Goal: Information Seeking & Learning: Learn about a topic

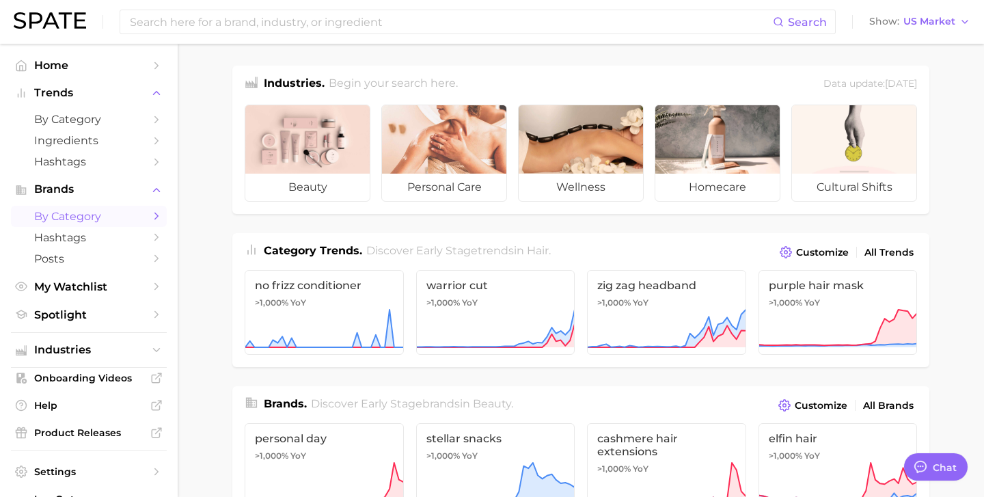
click at [151, 221] on icon "Sidebar" at bounding box center [156, 216] width 12 height 12
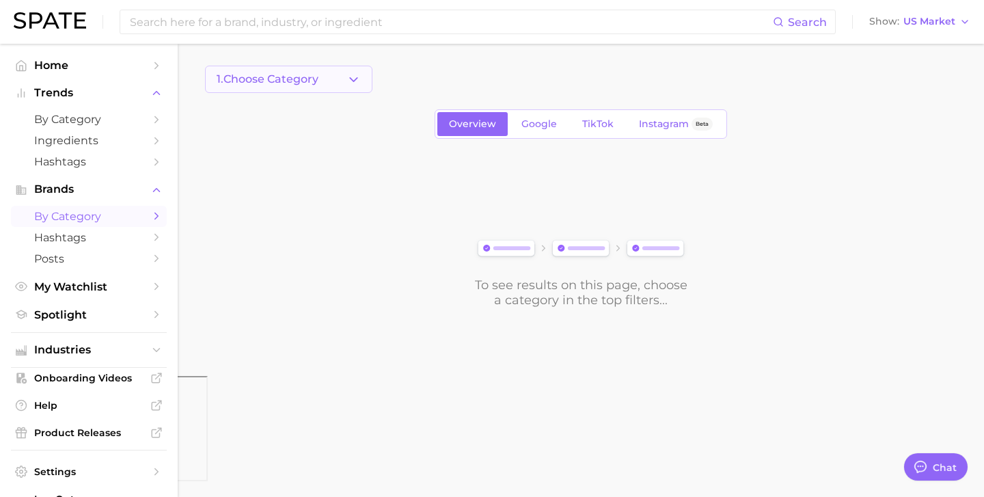
click at [325, 78] on button "1. Choose Category" at bounding box center [288, 79] width 167 height 27
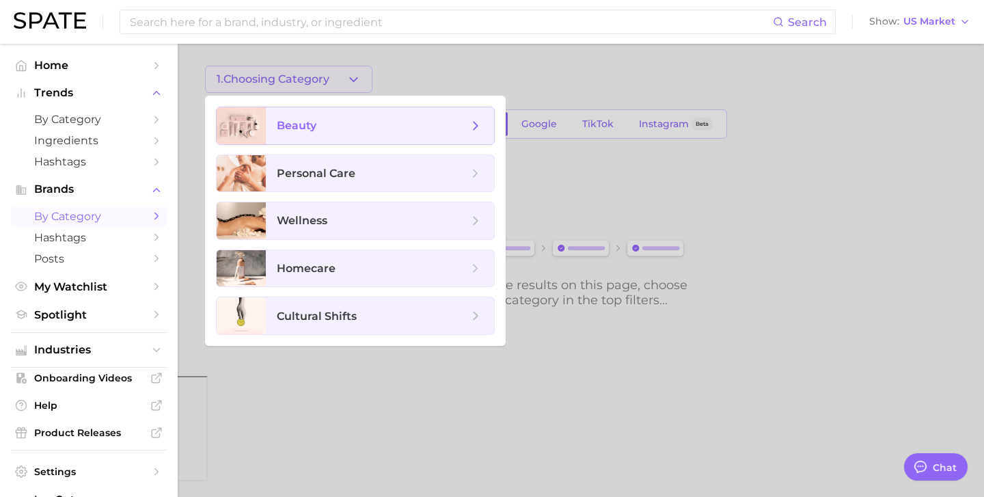
click at [482, 120] on icon at bounding box center [475, 125] width 15 height 15
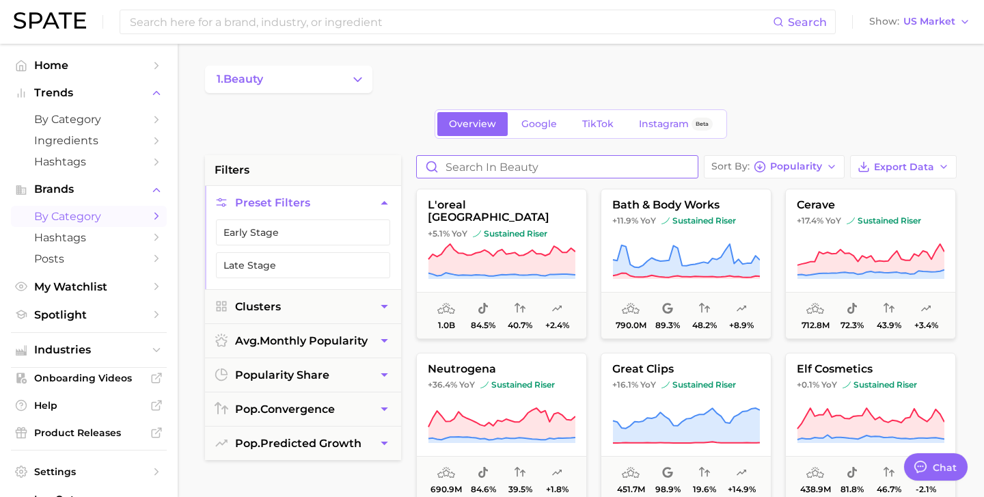
click at [504, 164] on input "Search in beauty" at bounding box center [557, 167] width 281 height 22
click at [154, 120] on icon "Sidebar" at bounding box center [156, 119] width 12 height 12
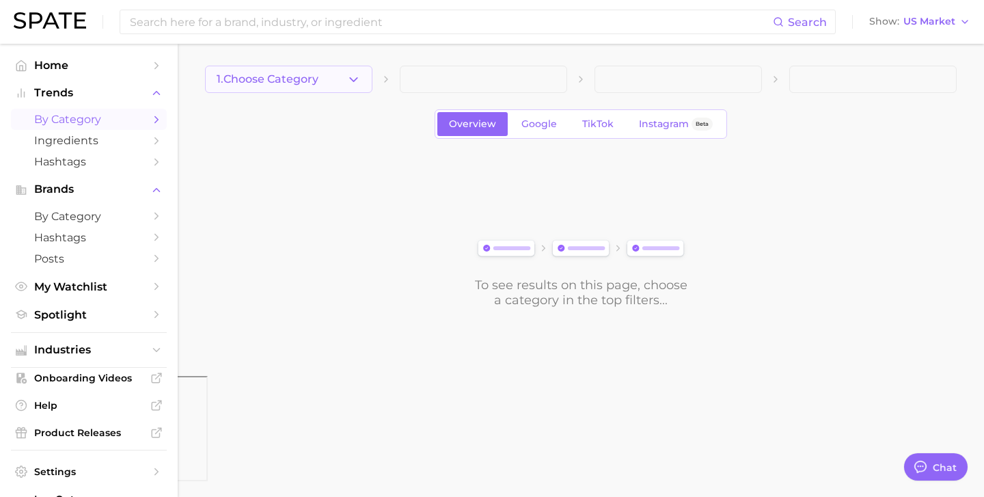
click at [305, 70] on button "1. Choose Category" at bounding box center [288, 79] width 167 height 27
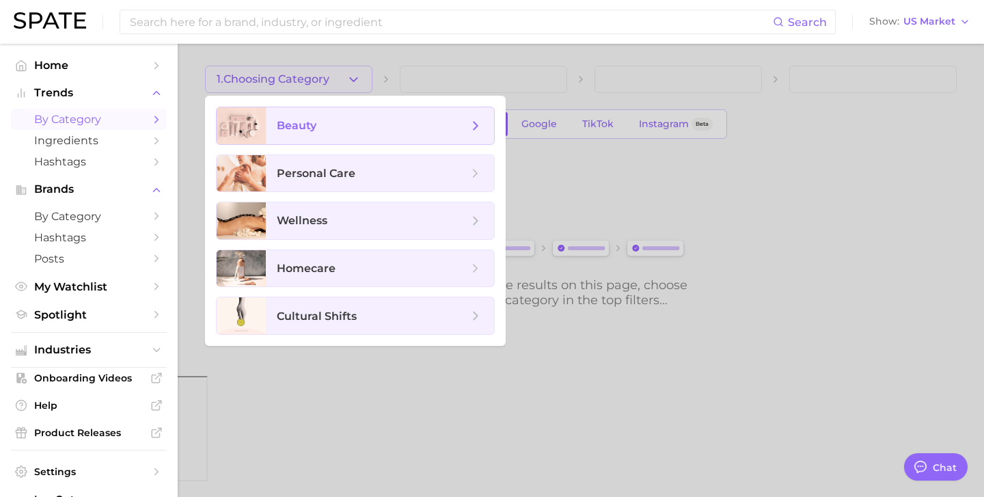
click at [318, 110] on span "beauty" at bounding box center [380, 125] width 228 height 37
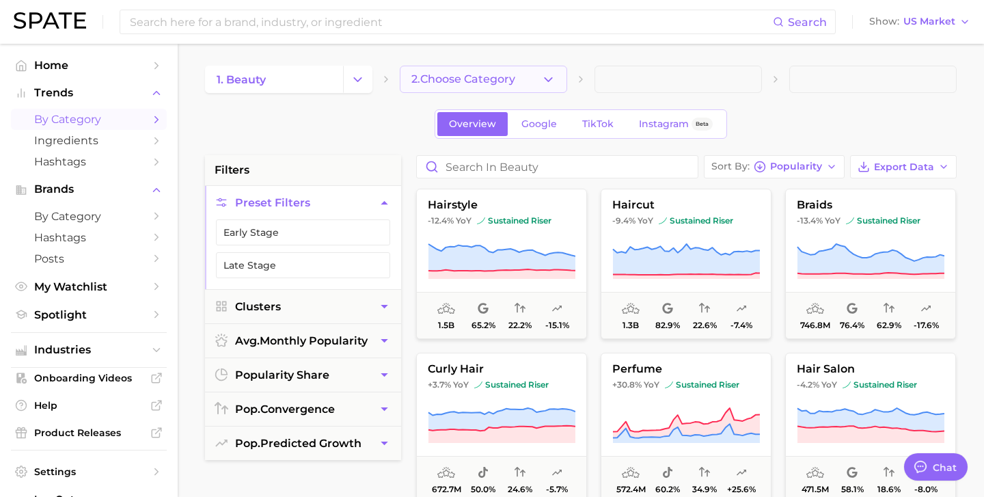
click at [446, 78] on span "2. Choose Category" at bounding box center [463, 79] width 104 height 12
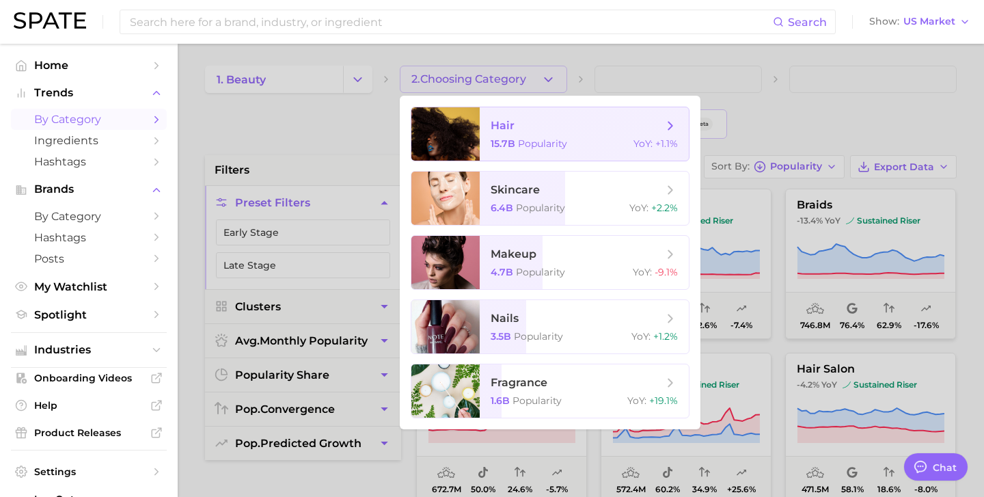
click at [512, 135] on span "hair 15.7b Popularity YoY : +1.1%" at bounding box center [584, 133] width 209 height 53
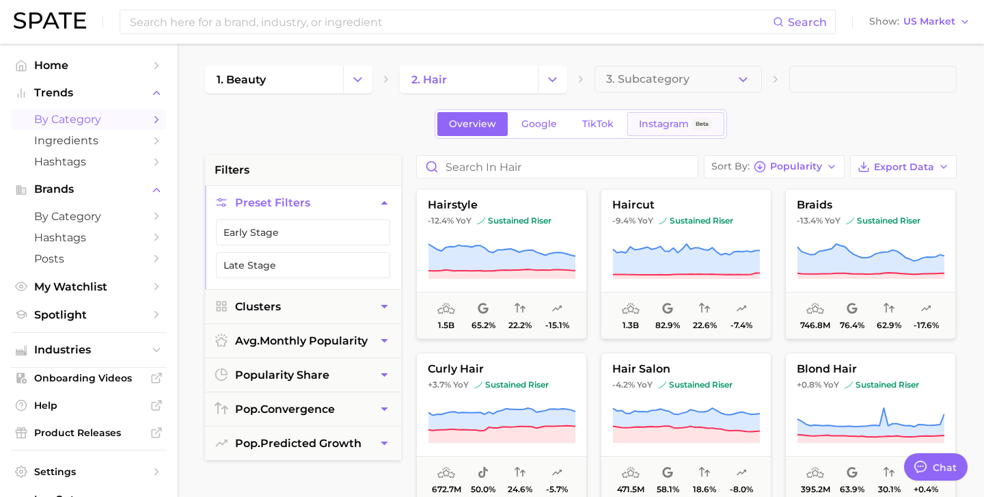
click at [657, 133] on link "Instagram Beta" at bounding box center [675, 124] width 97 height 24
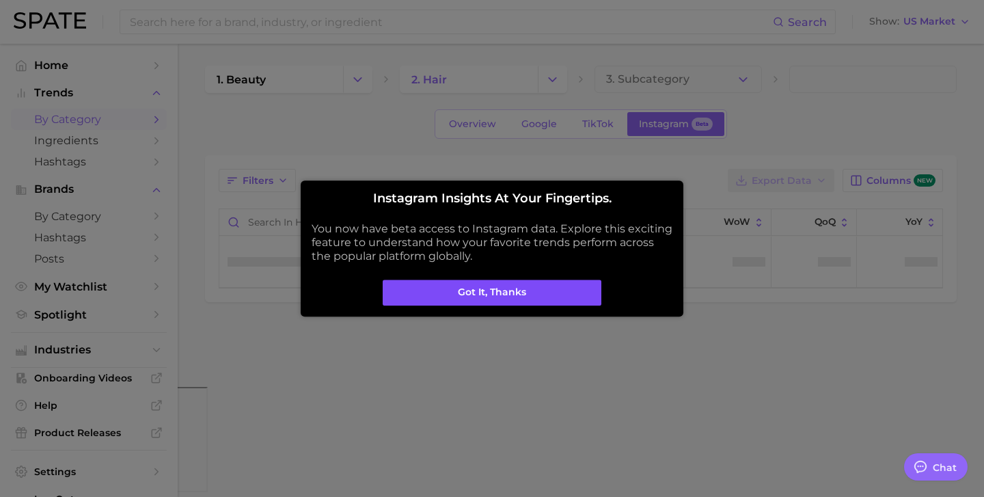
click at [471, 291] on button "Got it, thanks" at bounding box center [492, 292] width 219 height 26
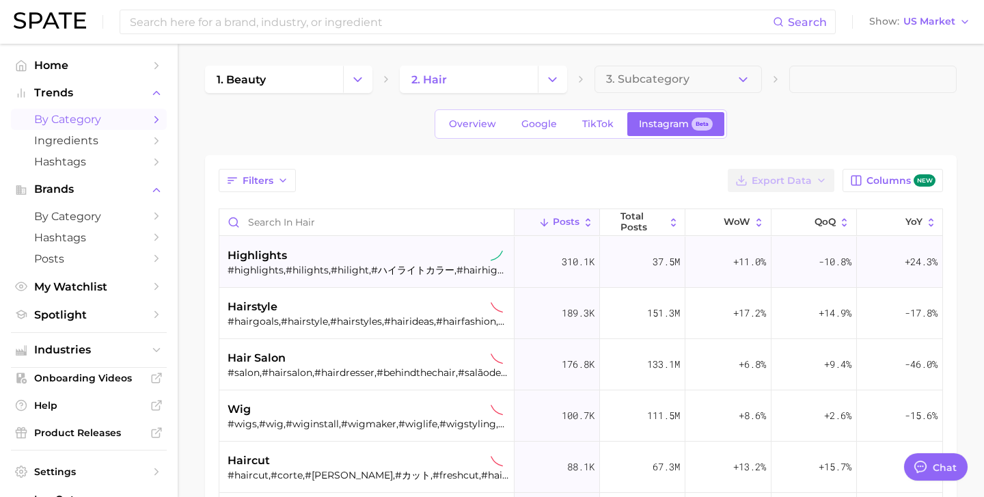
type textarea "x"
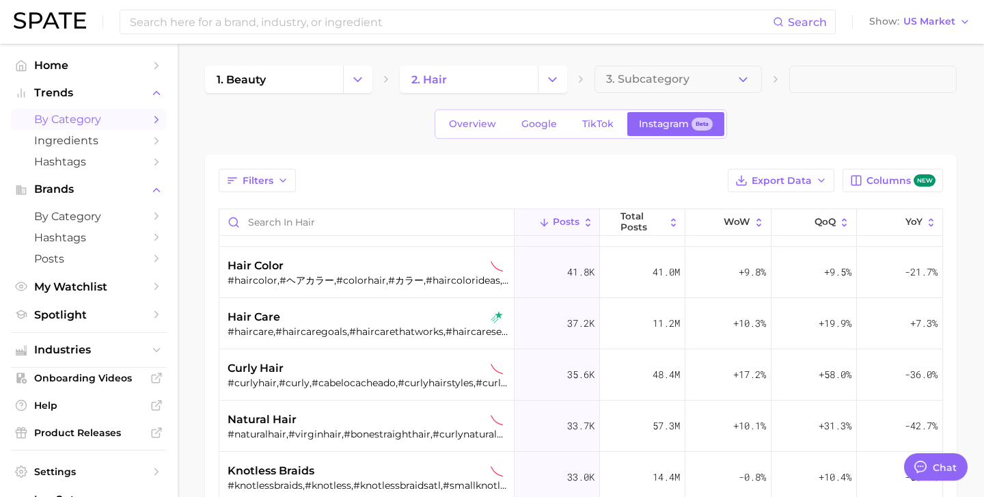
scroll to position [609, 0]
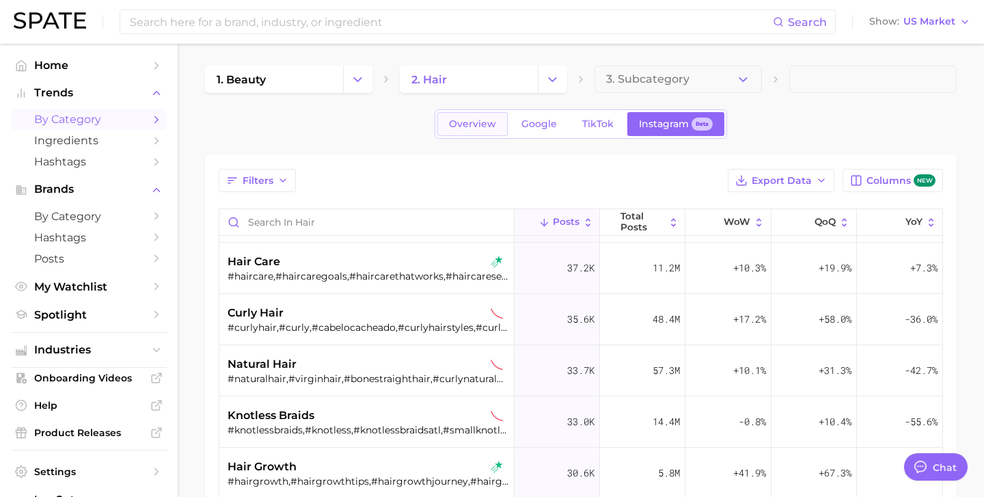
click at [486, 119] on span "Overview" at bounding box center [472, 124] width 47 height 12
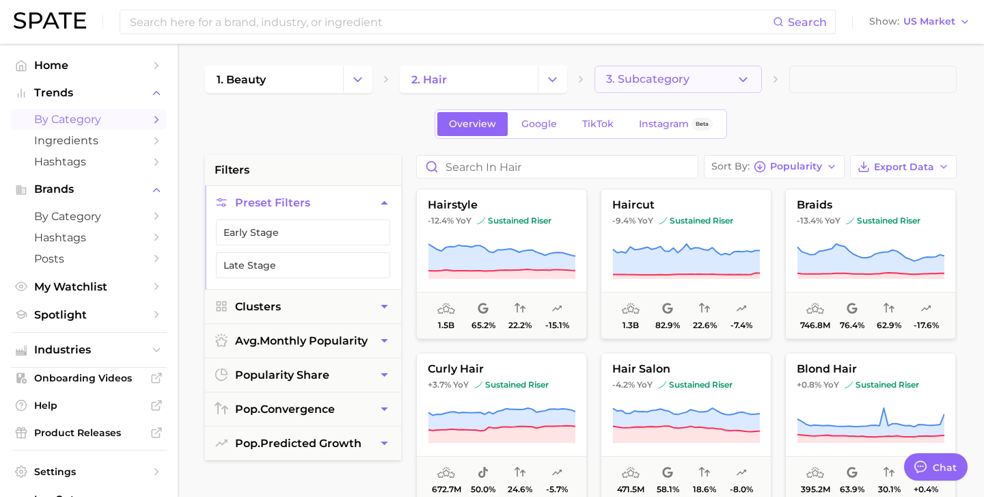
click at [747, 73] on icon "button" at bounding box center [743, 79] width 14 height 14
click at [156, 214] on icon "Sidebar" at bounding box center [156, 216] width 12 height 12
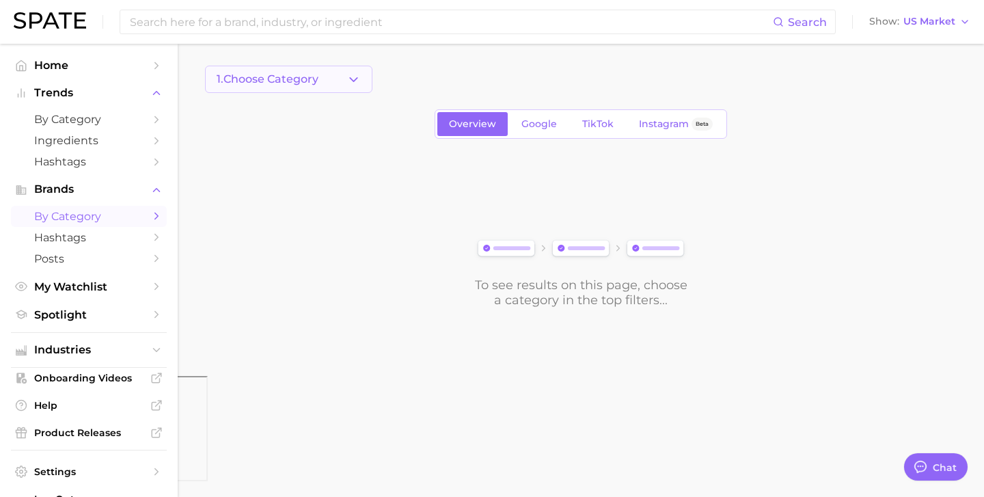
click at [346, 69] on button "1. Choose Category" at bounding box center [288, 79] width 167 height 27
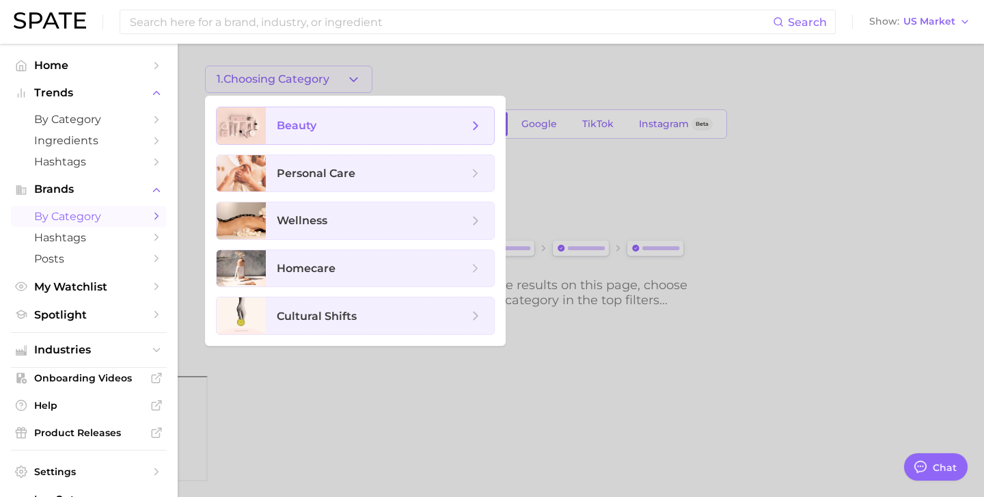
click at [471, 126] on icon at bounding box center [475, 125] width 15 height 15
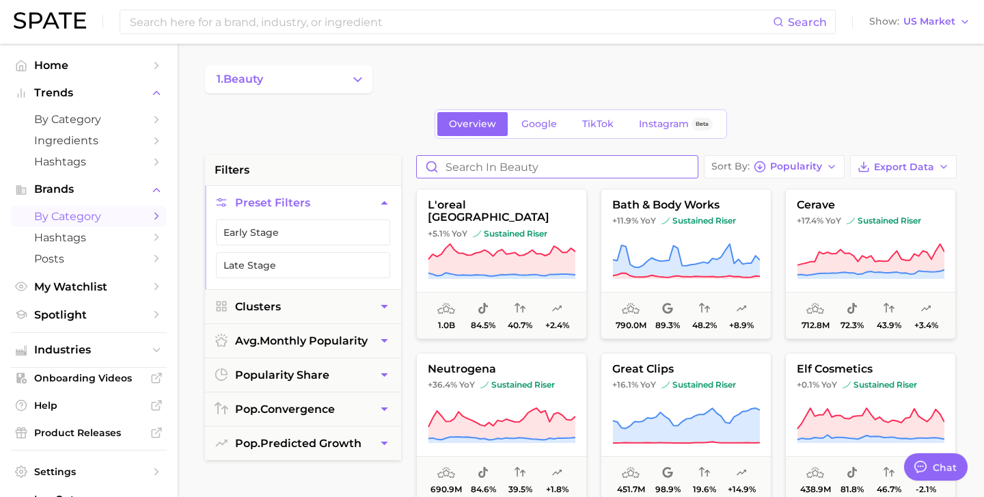
click at [600, 161] on input "Search in beauty" at bounding box center [557, 167] width 281 height 22
type input "Haircare"
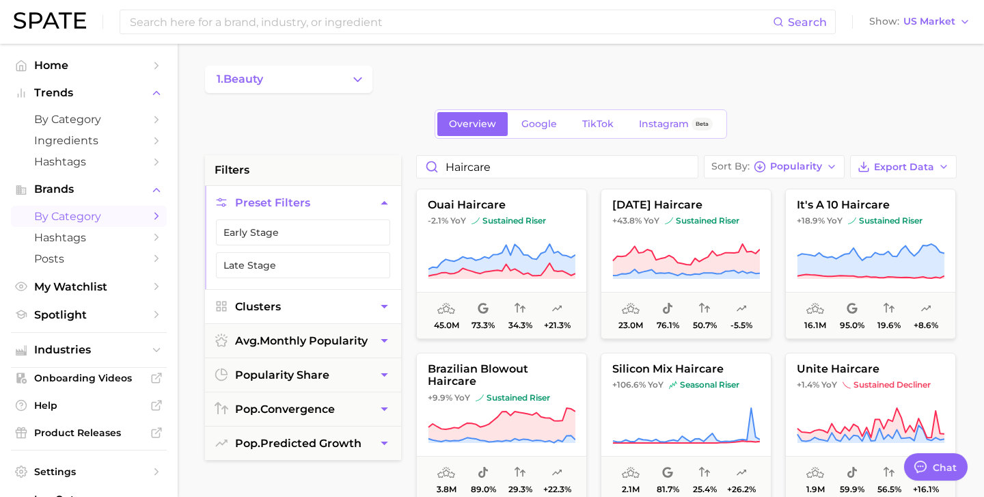
click at [385, 300] on icon "button" at bounding box center [384, 306] width 14 height 14
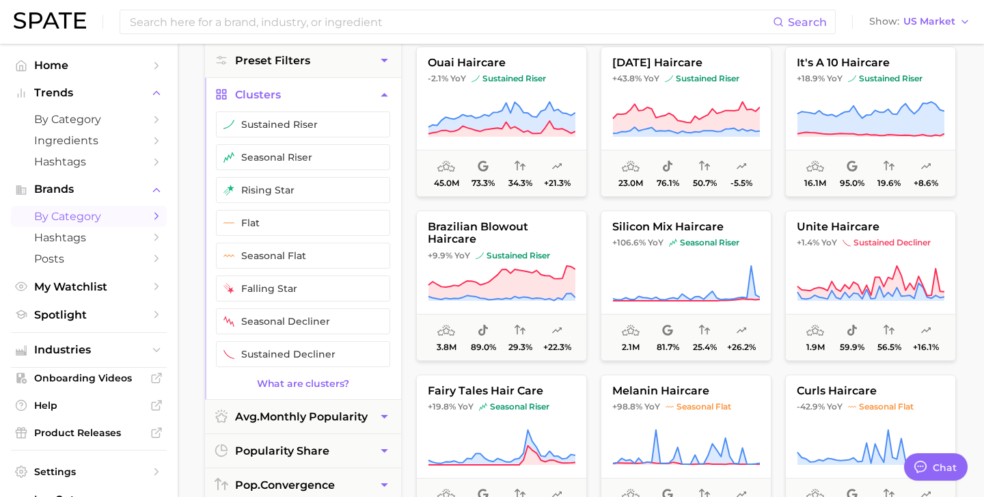
scroll to position [144, 0]
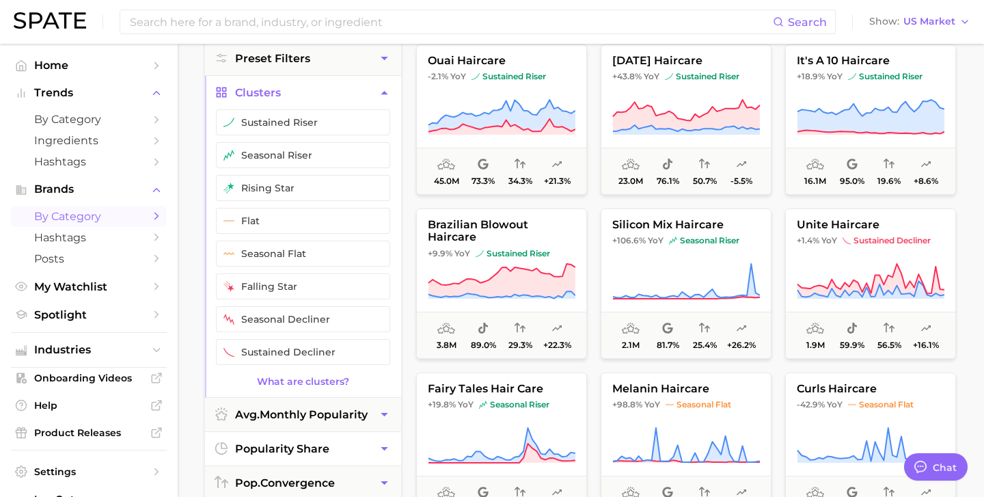
click at [374, 442] on button "popularity share" at bounding box center [303, 448] width 196 height 33
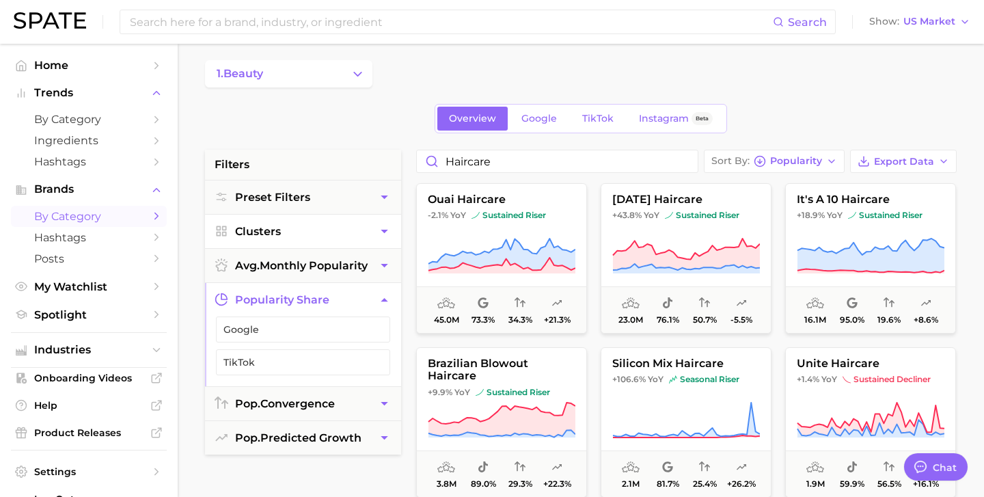
scroll to position [0, 0]
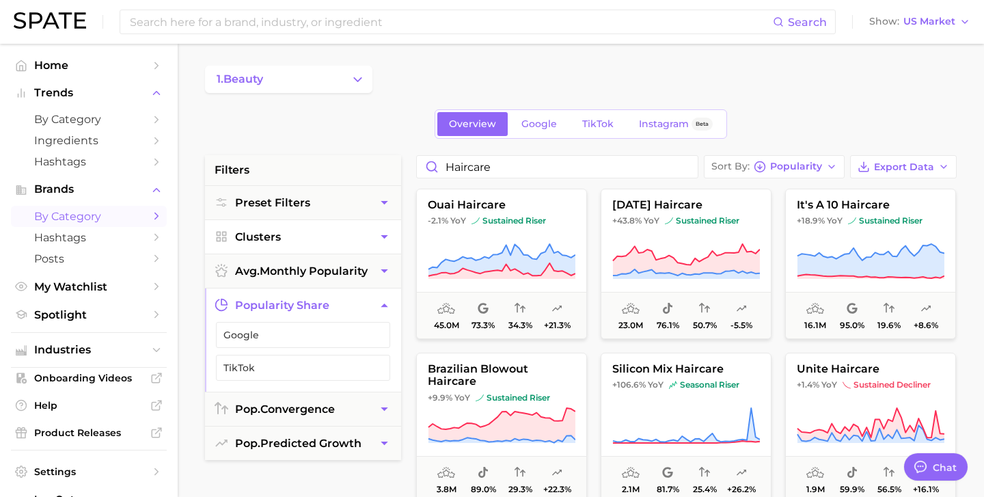
click at [153, 214] on icon "Sidebar" at bounding box center [156, 216] width 12 height 12
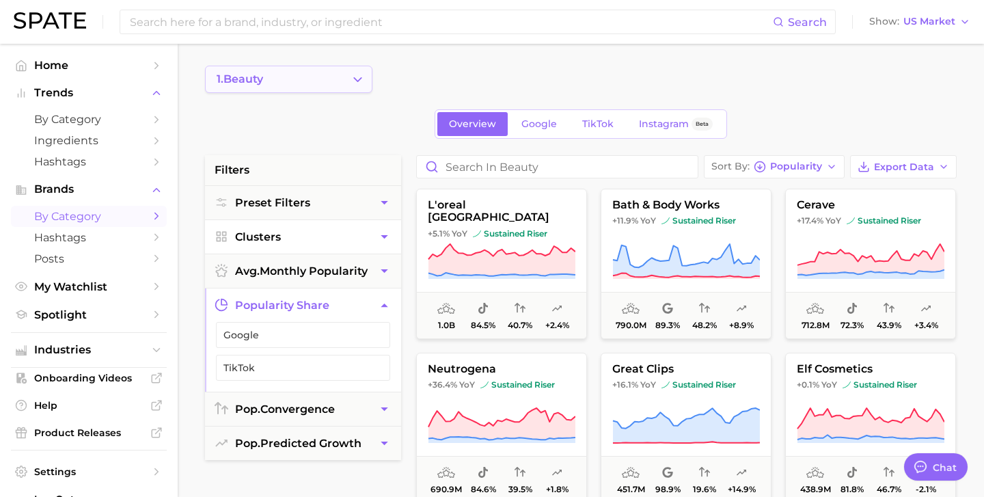
click at [284, 70] on button "1. beauty" at bounding box center [288, 79] width 167 height 27
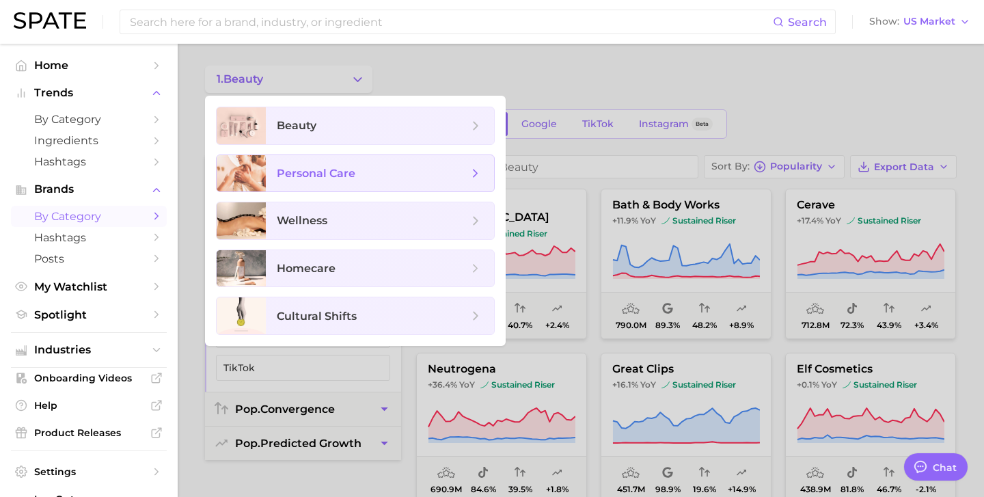
click at [475, 177] on icon at bounding box center [475, 173] width 15 height 15
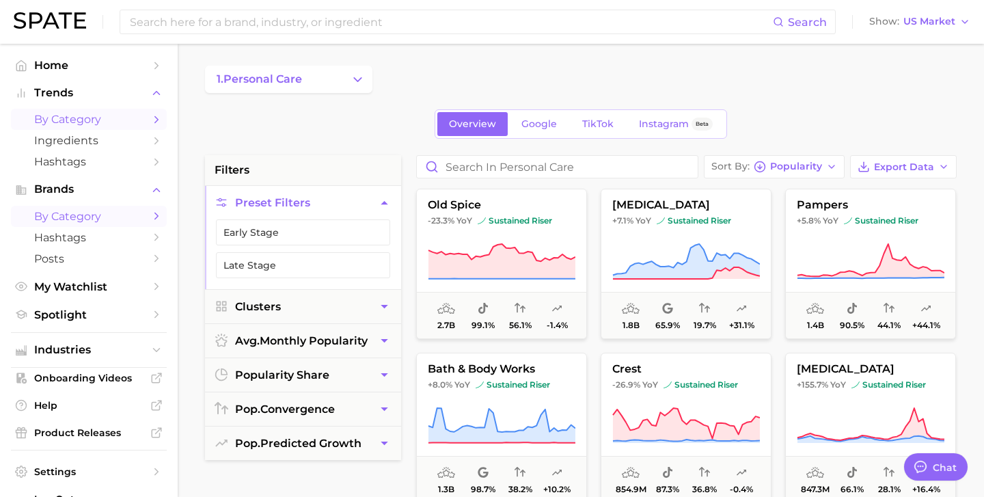
click at [152, 118] on icon "Sidebar" at bounding box center [156, 119] width 12 height 12
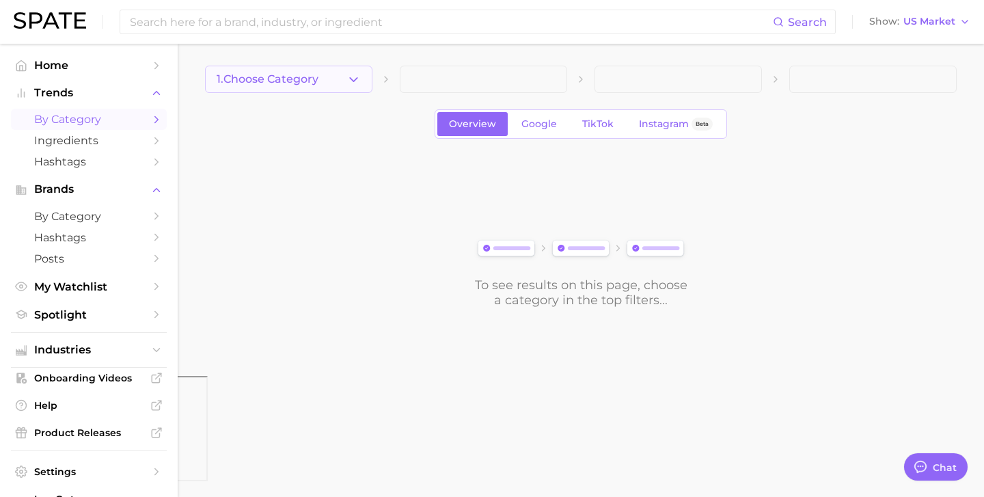
click at [305, 86] on button "1. Choose Category" at bounding box center [288, 79] width 167 height 27
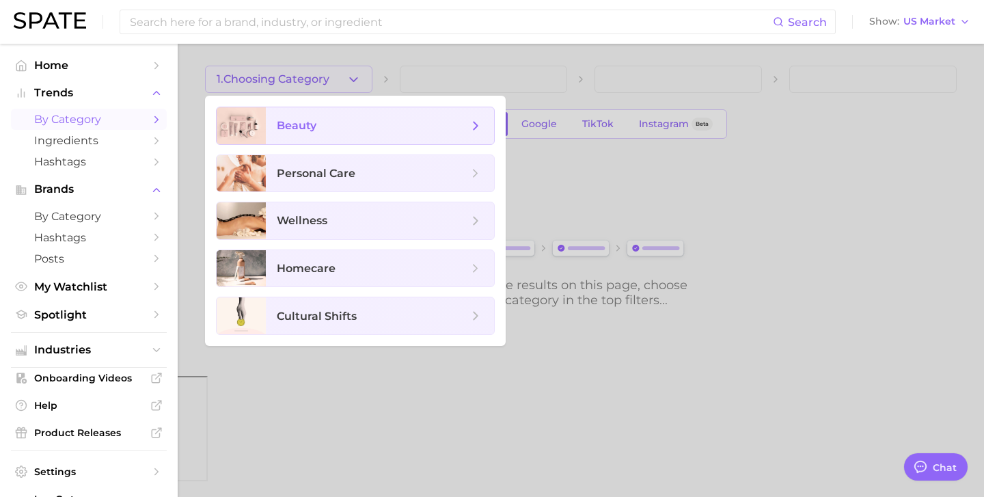
click at [307, 122] on span "beauty" at bounding box center [297, 125] width 40 height 13
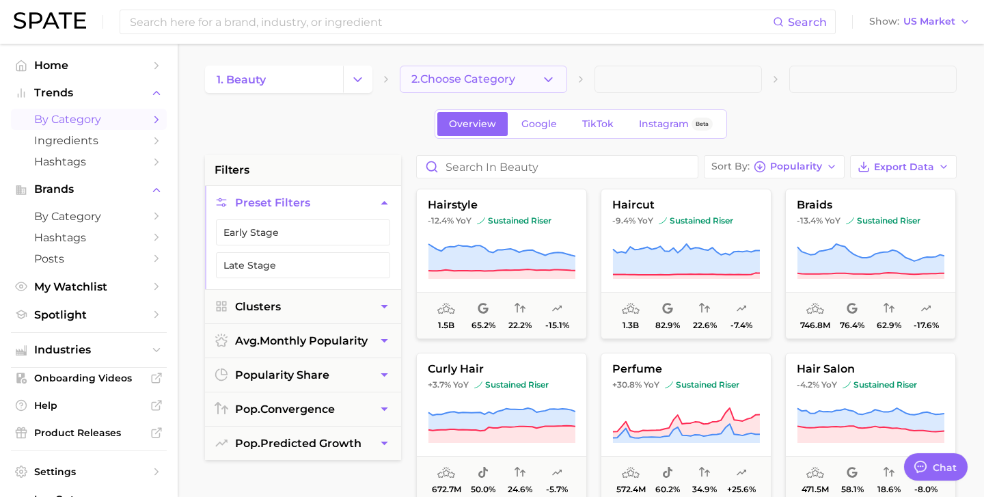
click at [415, 84] on span "2. Choose Category" at bounding box center [463, 79] width 104 height 12
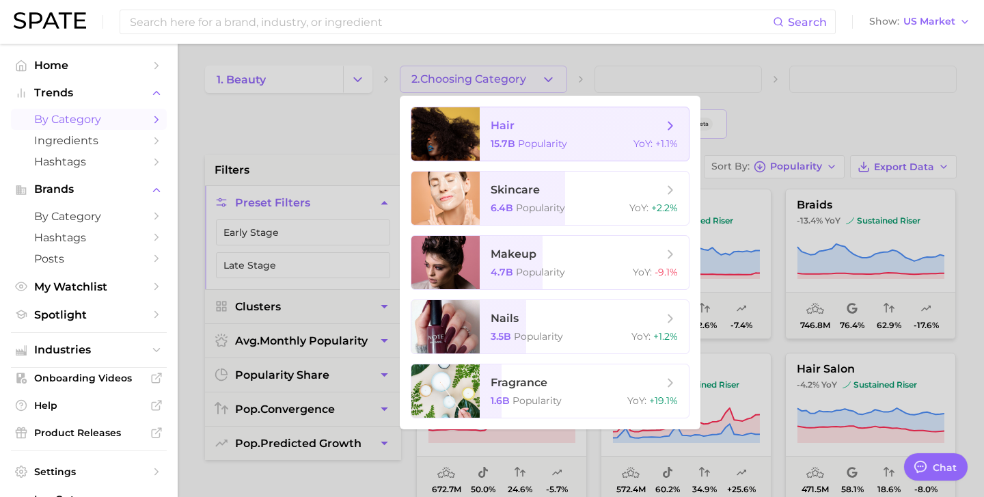
click at [515, 143] on span "15.7b Popularity" at bounding box center [529, 143] width 77 height 12
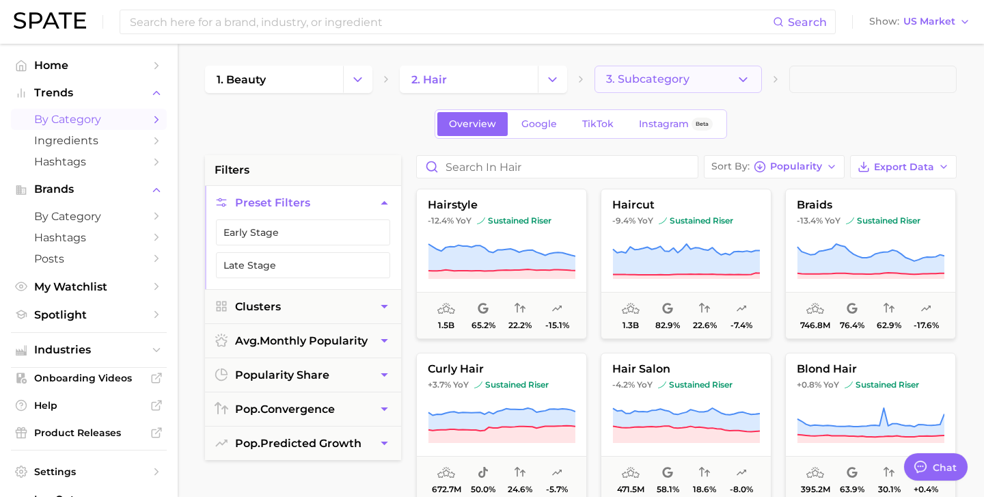
click at [613, 77] on span "3. Subcategory" at bounding box center [647, 79] width 83 height 12
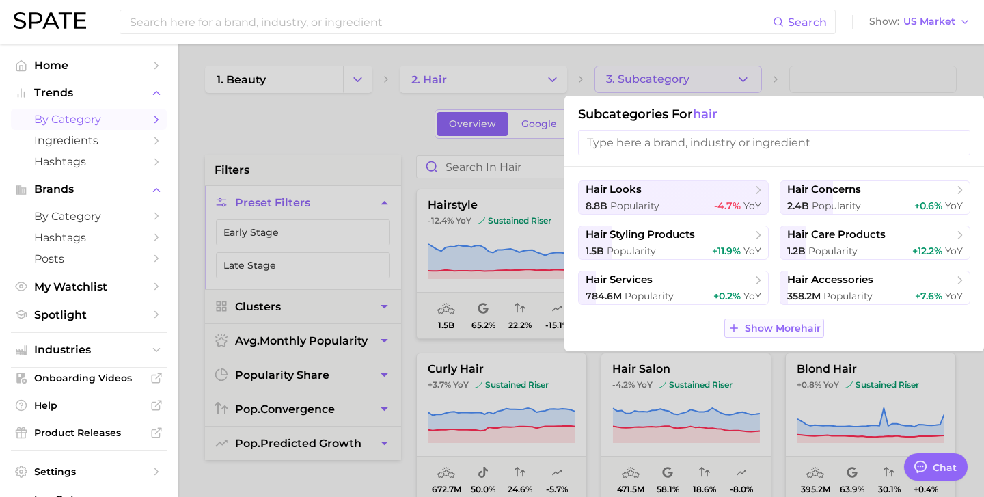
click at [769, 327] on span "Show More hair" at bounding box center [783, 329] width 76 height 12
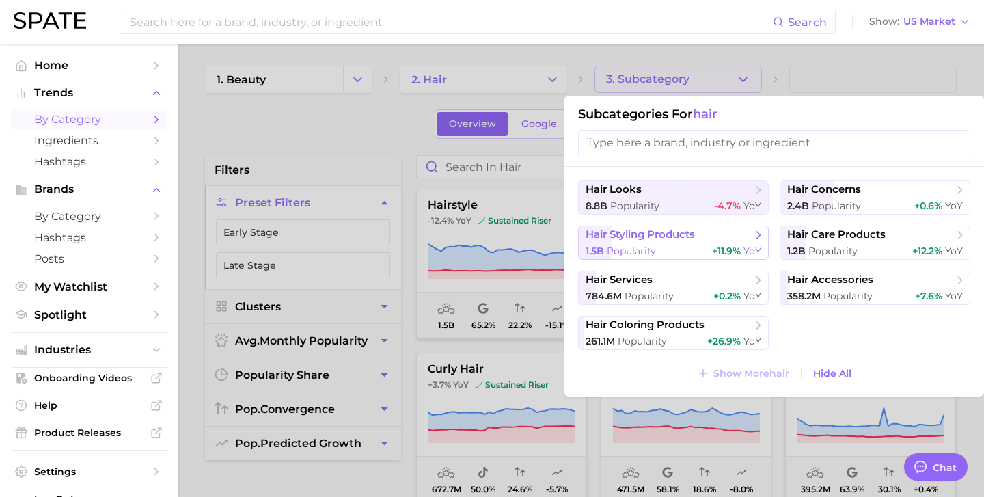
click at [652, 236] on span "hair styling products" at bounding box center [640, 234] width 109 height 13
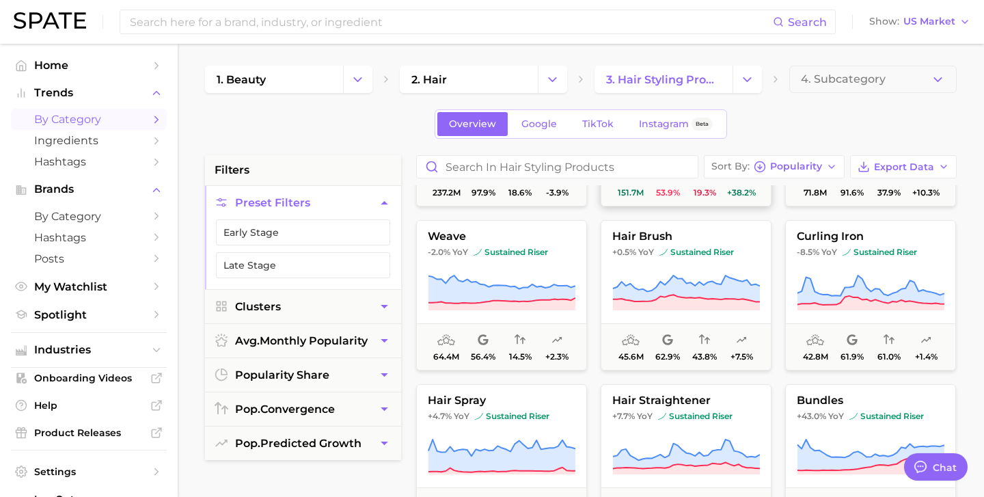
scroll to position [136, 0]
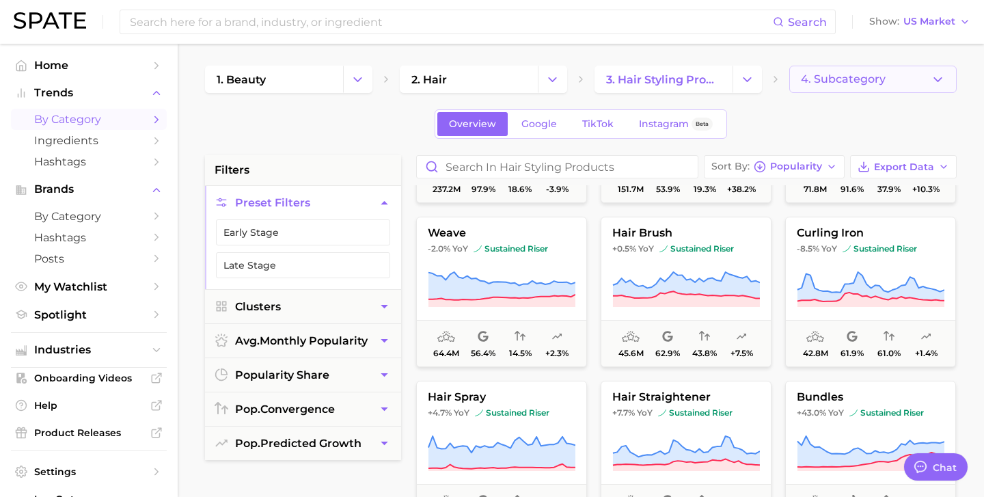
click at [841, 78] on span "4. Subcategory" at bounding box center [843, 79] width 85 height 12
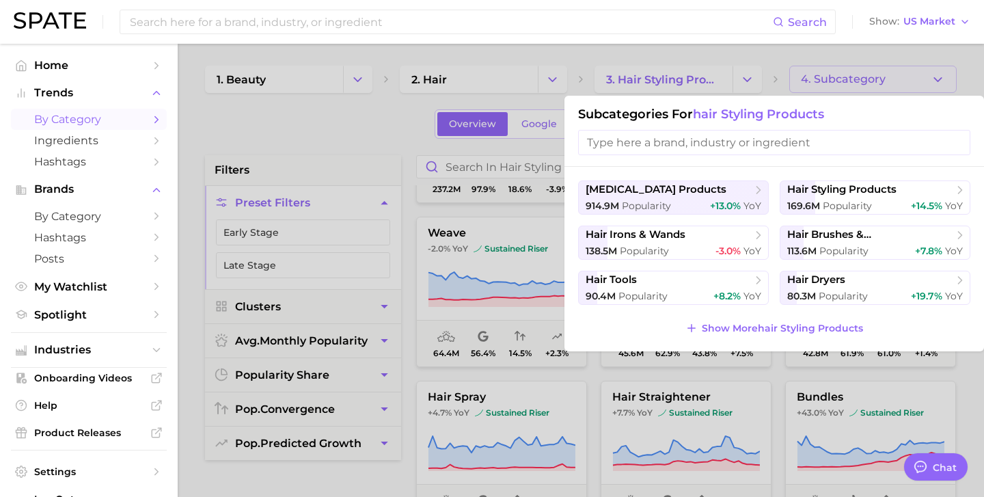
click at [696, 52] on div at bounding box center [492, 248] width 984 height 497
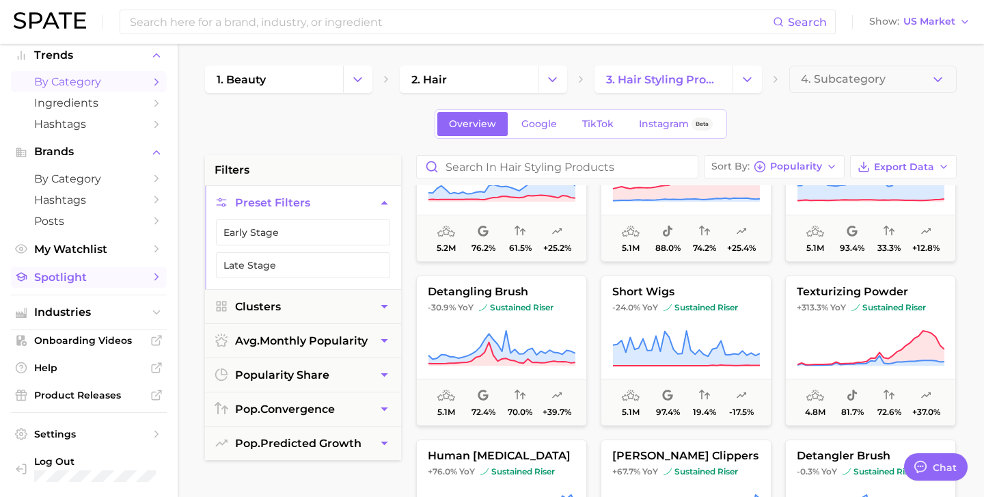
scroll to position [37, 0]
click at [83, 181] on span "by Category" at bounding box center [88, 179] width 109 height 13
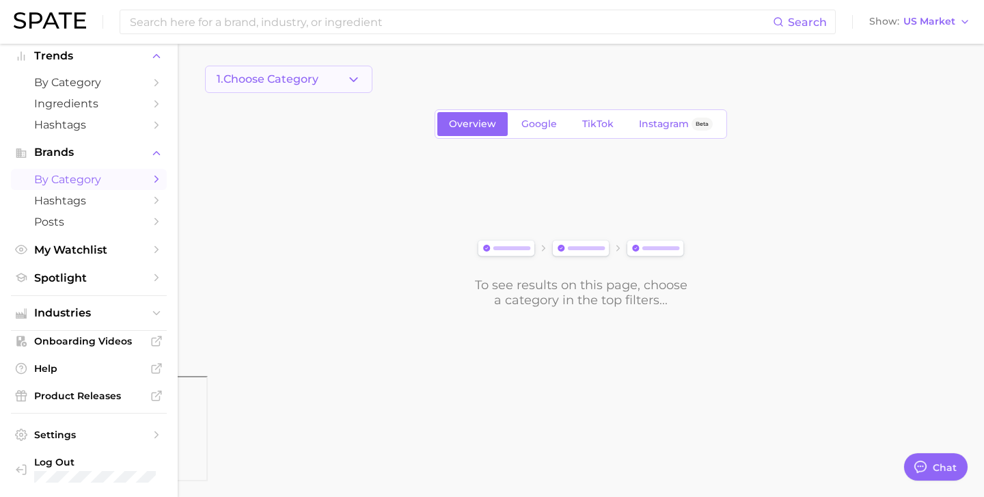
click at [342, 85] on button "1. Choose Category" at bounding box center [288, 79] width 167 height 27
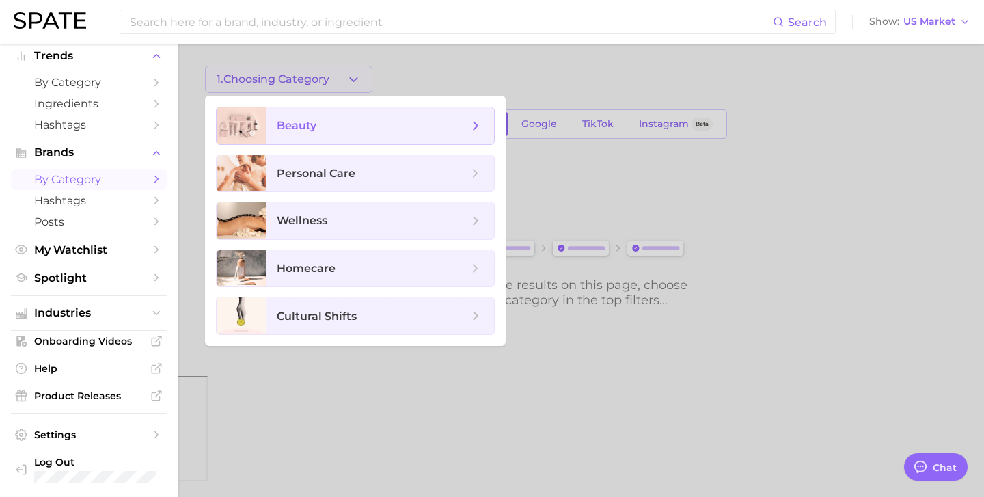
click at [480, 128] on icon at bounding box center [475, 125] width 15 height 15
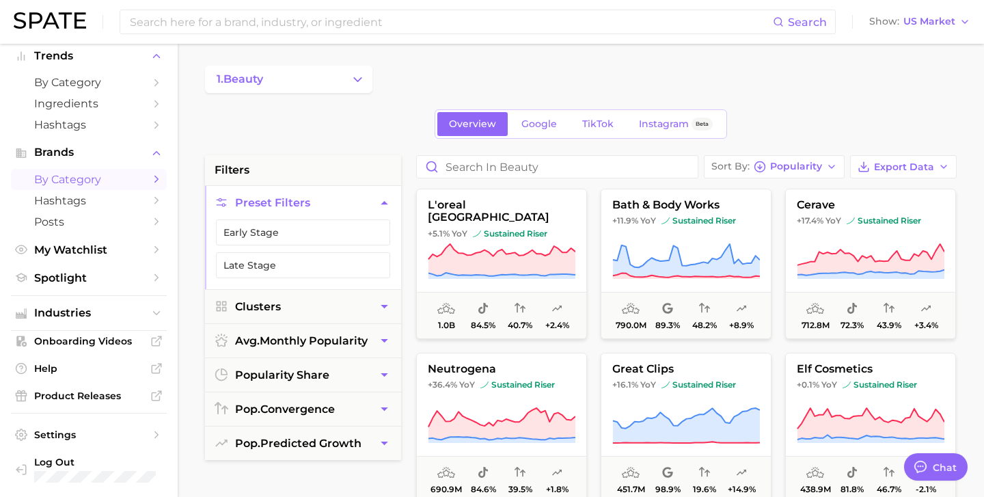
click at [375, 201] on button "Preset Filters" at bounding box center [303, 202] width 196 height 33
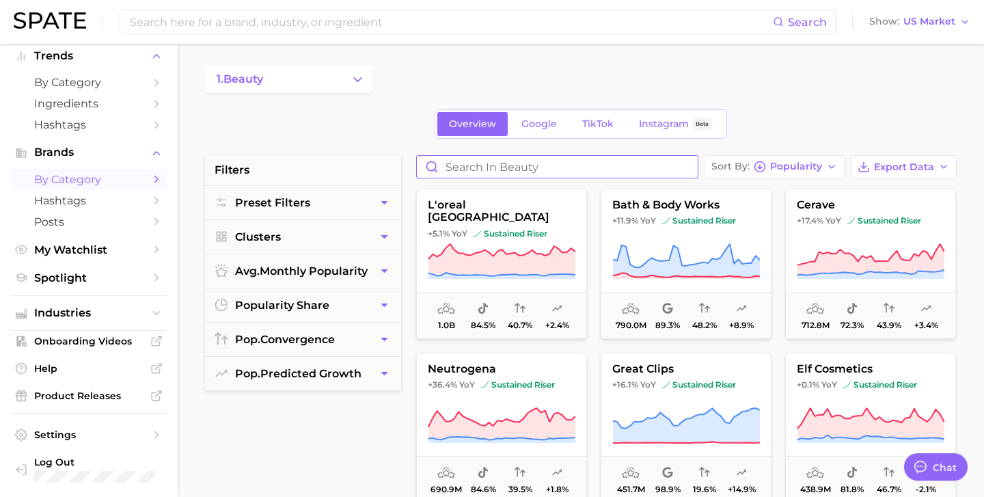
click at [536, 162] on input "Search in beauty" at bounding box center [557, 167] width 281 height 22
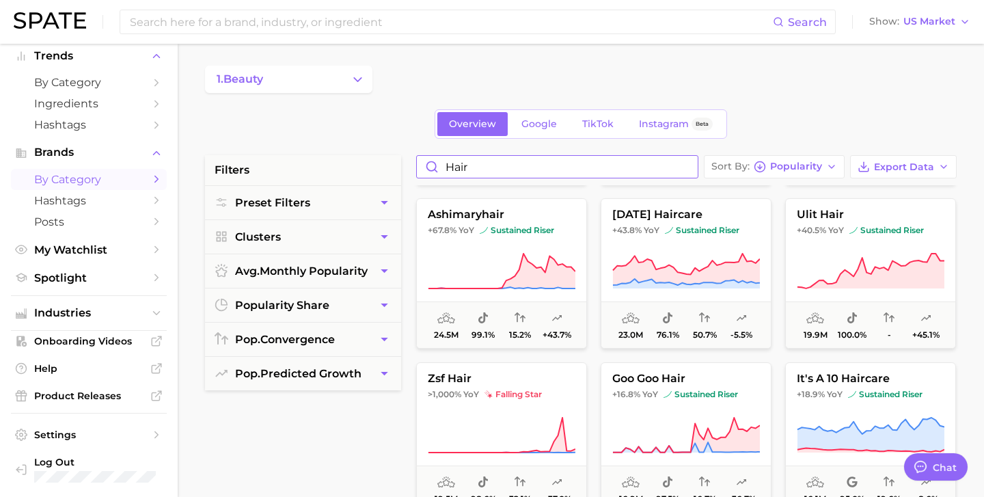
scroll to position [338, 0]
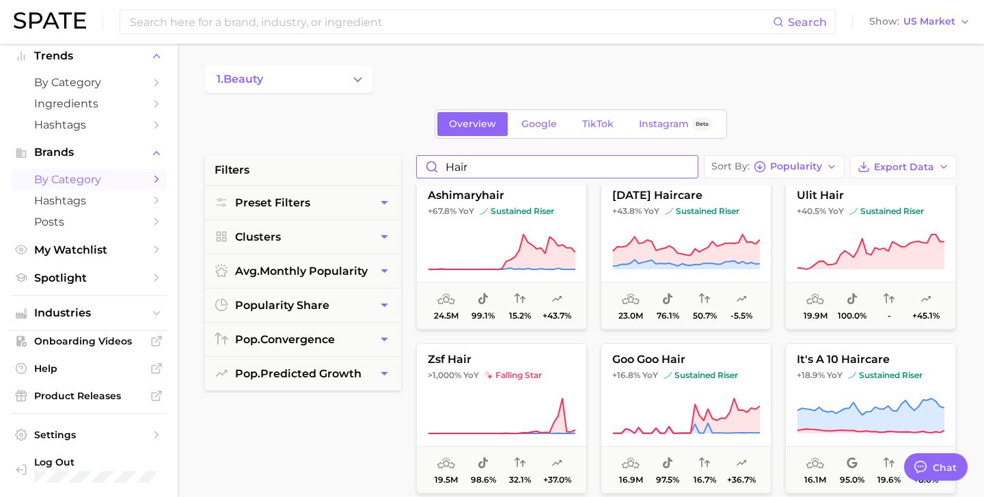
drag, startPoint x: 474, startPoint y: 170, endPoint x: 434, endPoint y: 169, distance: 39.7
click at [434, 169] on input "Hair" at bounding box center [557, 167] width 281 height 22
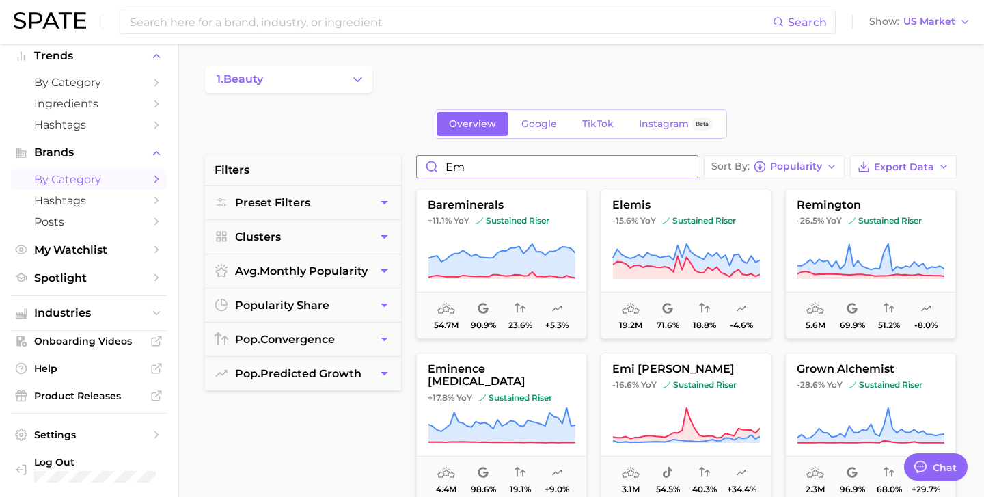
type input "E"
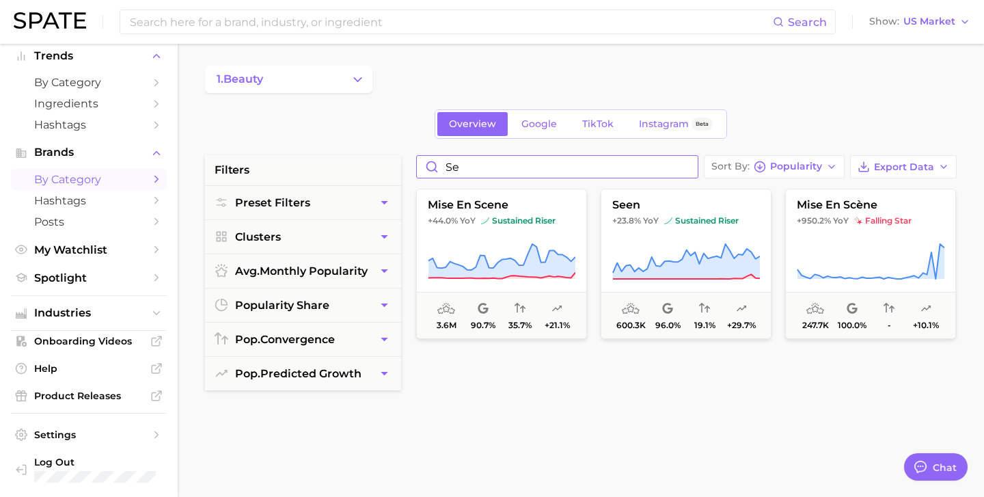
type input "s"
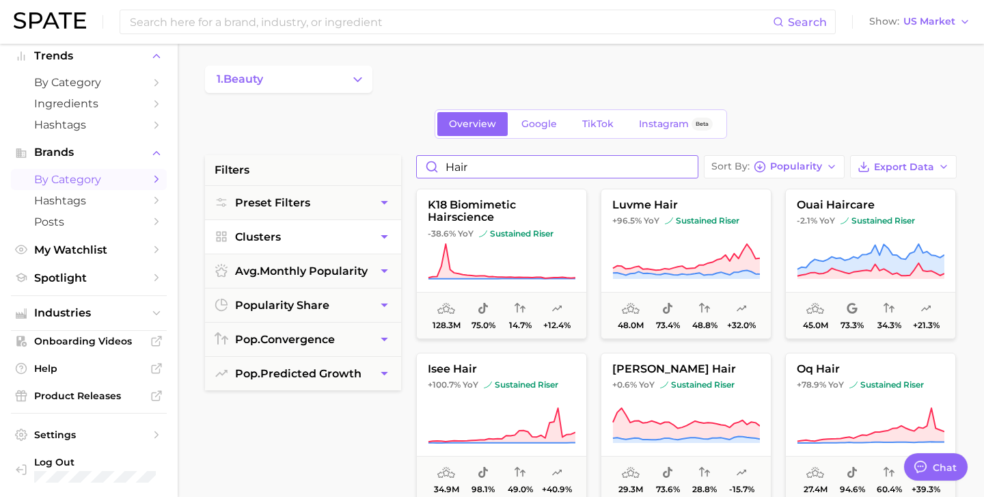
type input "hair"
click at [372, 235] on button "Clusters" at bounding box center [303, 236] width 196 height 33
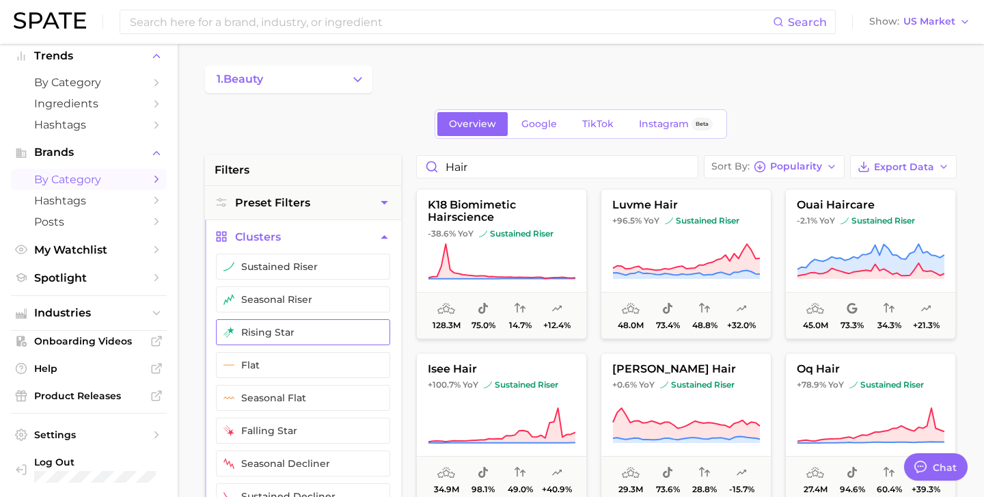
click at [323, 330] on button "rising star" at bounding box center [303, 332] width 174 height 26
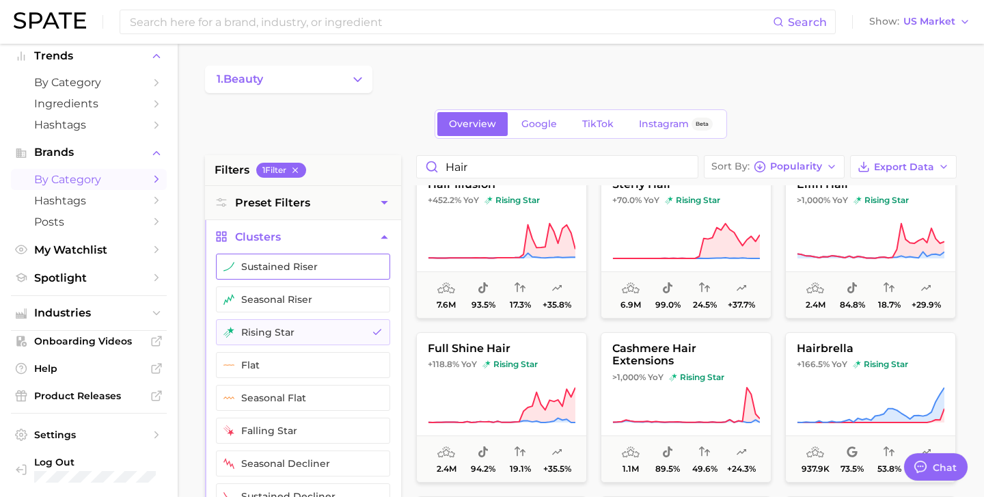
click at [350, 270] on button "sustained riser" at bounding box center [303, 267] width 174 height 26
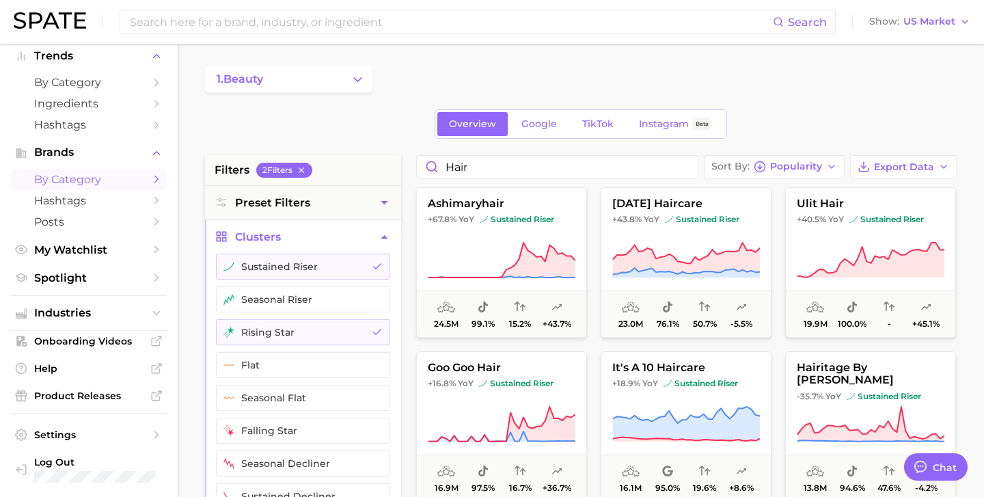
scroll to position [342, 0]
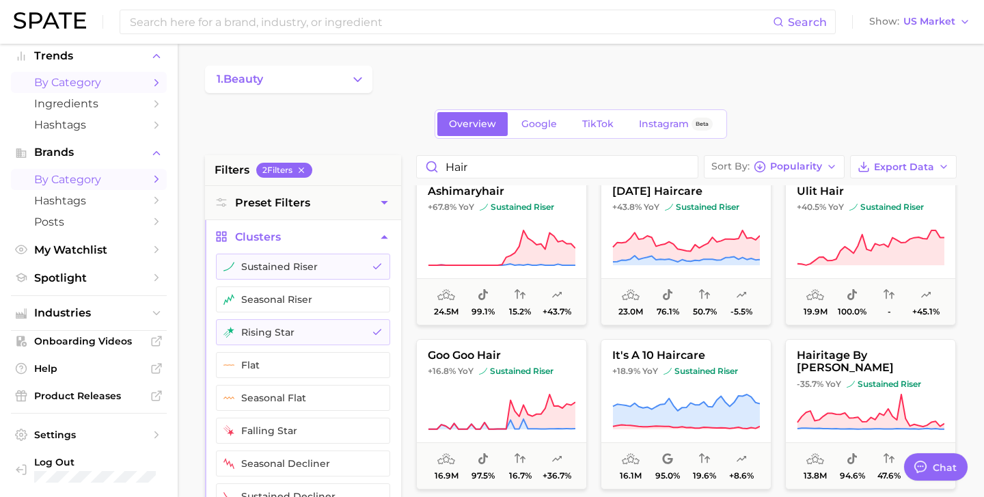
click at [156, 85] on icon "Sidebar" at bounding box center [156, 83] width 12 height 12
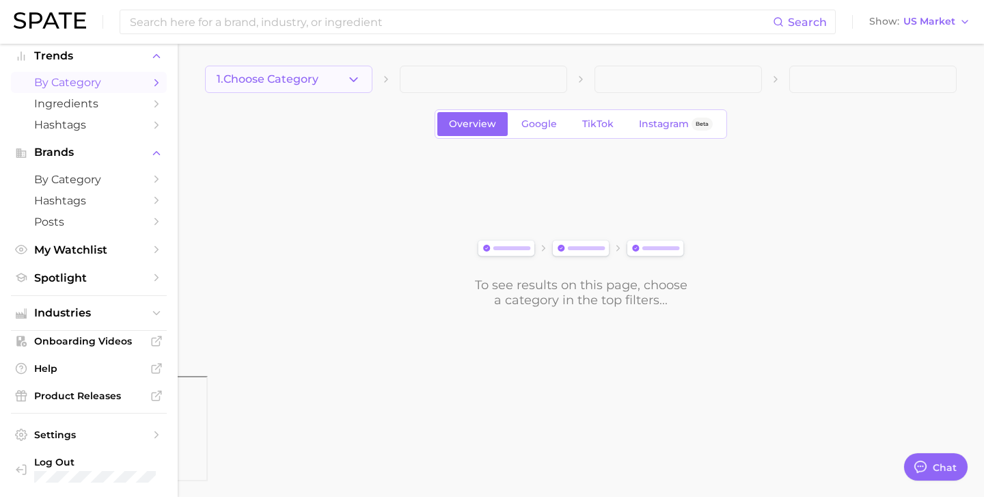
click at [340, 83] on button "1. Choose Category" at bounding box center [288, 79] width 167 height 27
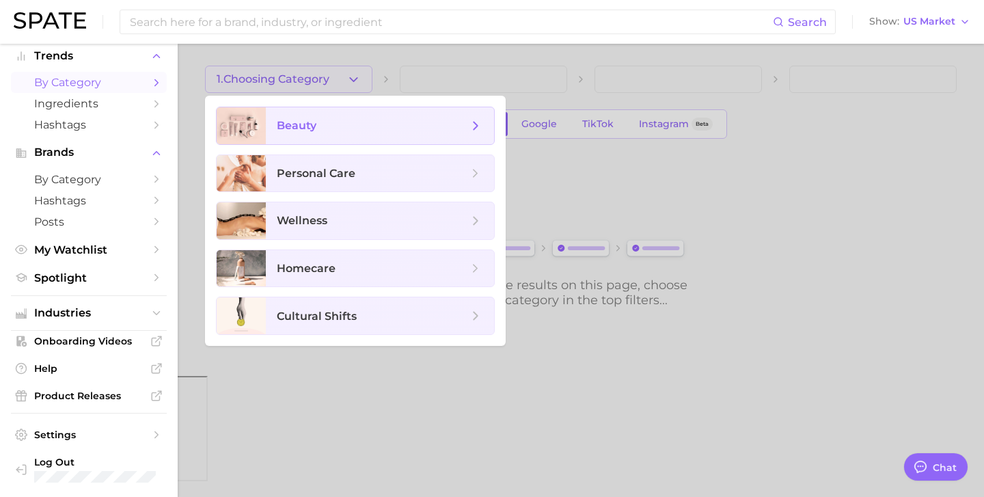
click at [340, 124] on span "beauty" at bounding box center [372, 125] width 191 height 15
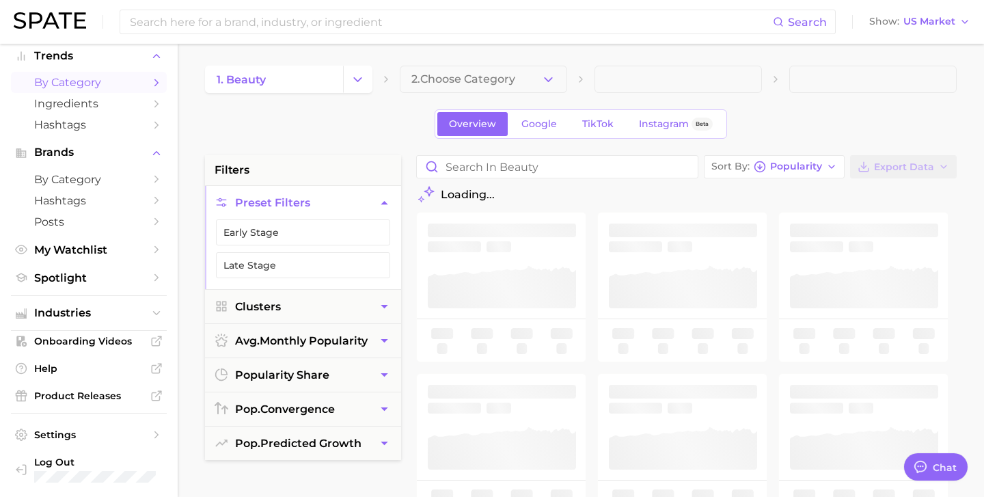
click at [486, 76] on span "2. Choose Category" at bounding box center [463, 79] width 104 height 12
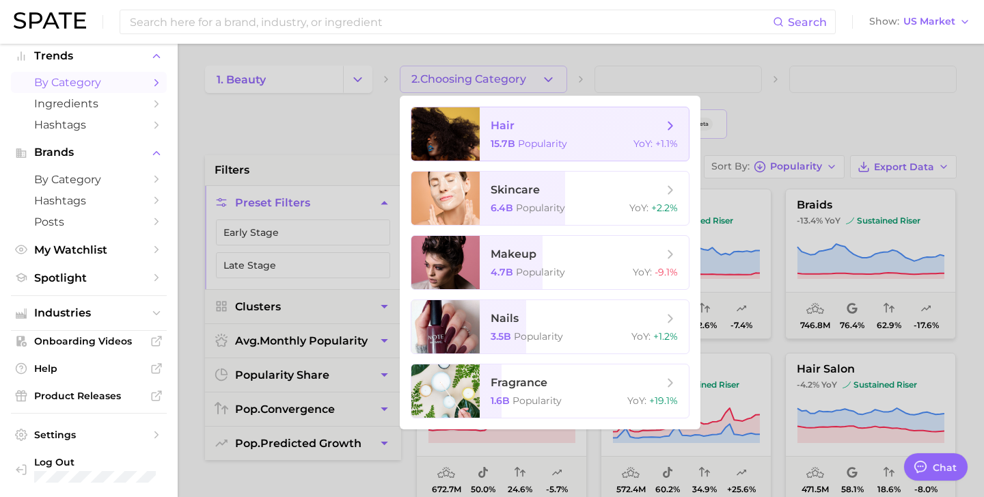
click at [530, 142] on span "Popularity" at bounding box center [542, 143] width 49 height 12
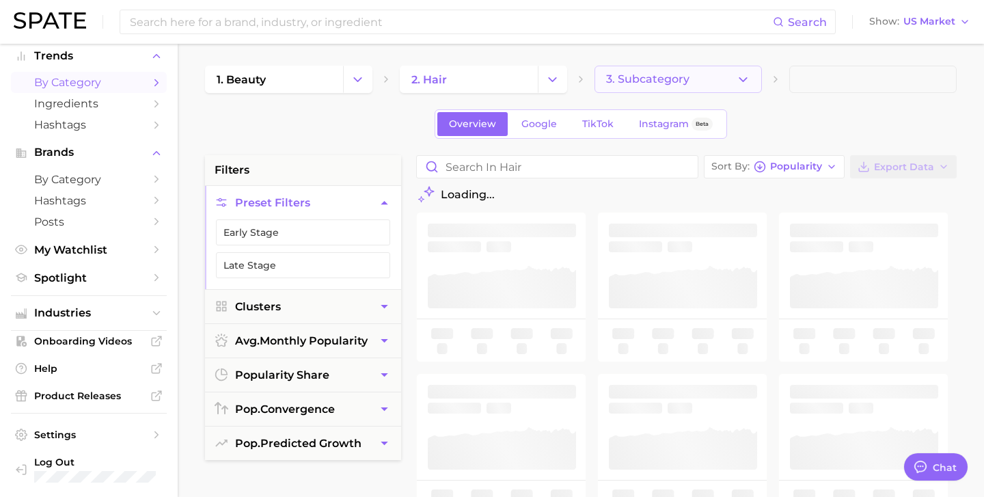
click at [657, 81] on span "3. Subcategory" at bounding box center [647, 79] width 83 height 12
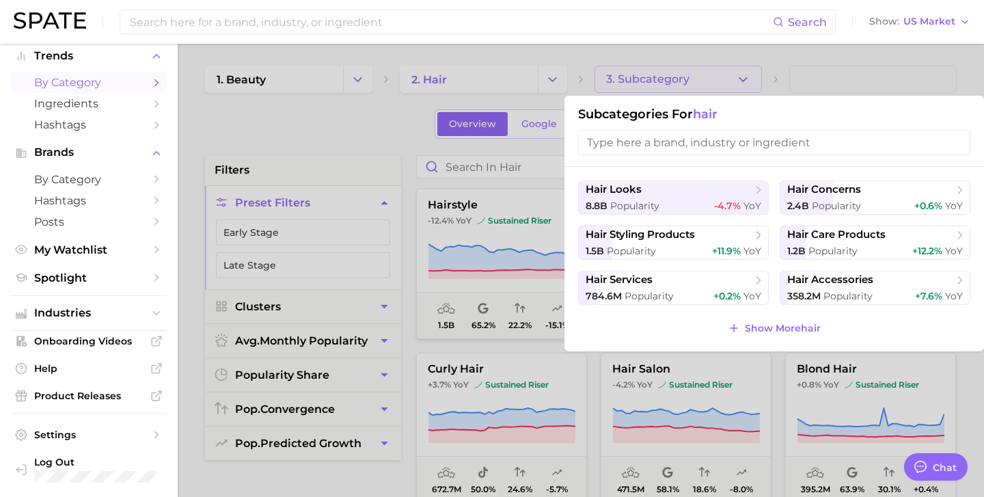
click at [656, 45] on div at bounding box center [492, 248] width 984 height 497
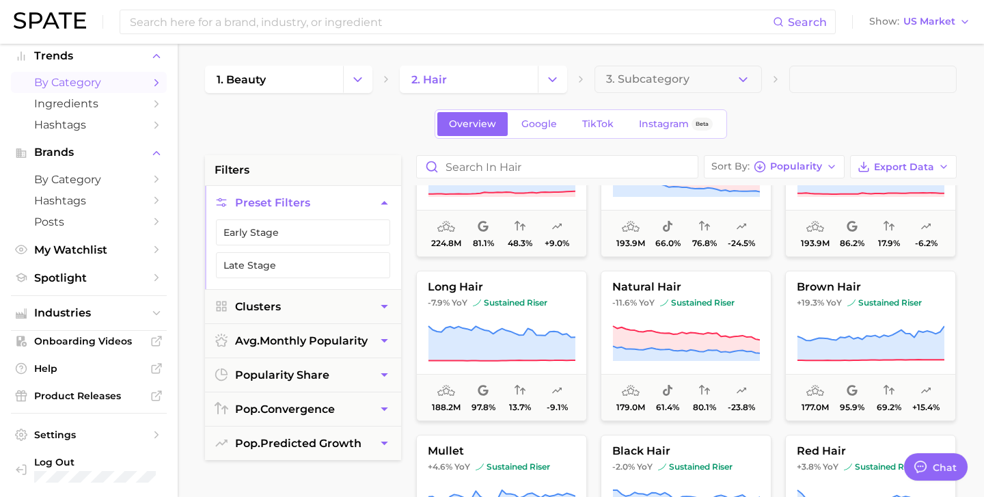
scroll to position [741, 0]
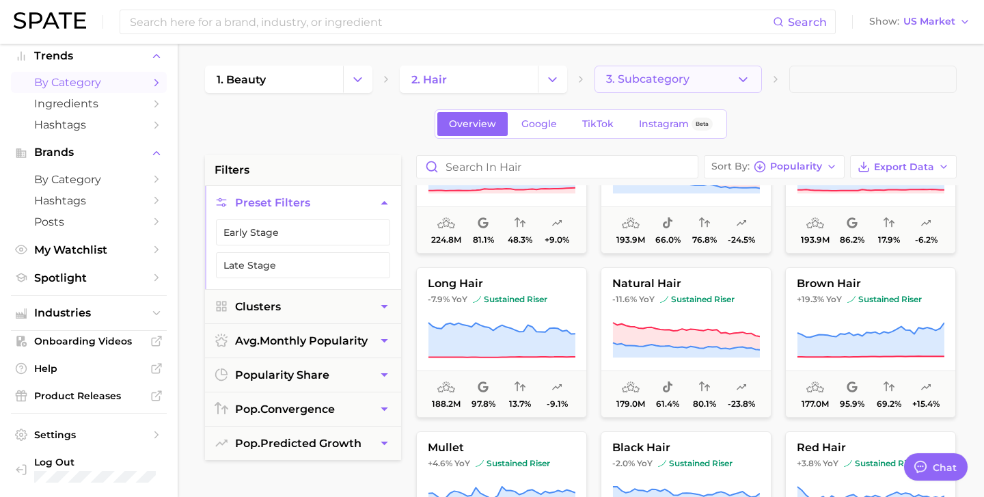
click at [681, 79] on span "3. Subcategory" at bounding box center [647, 79] width 83 height 12
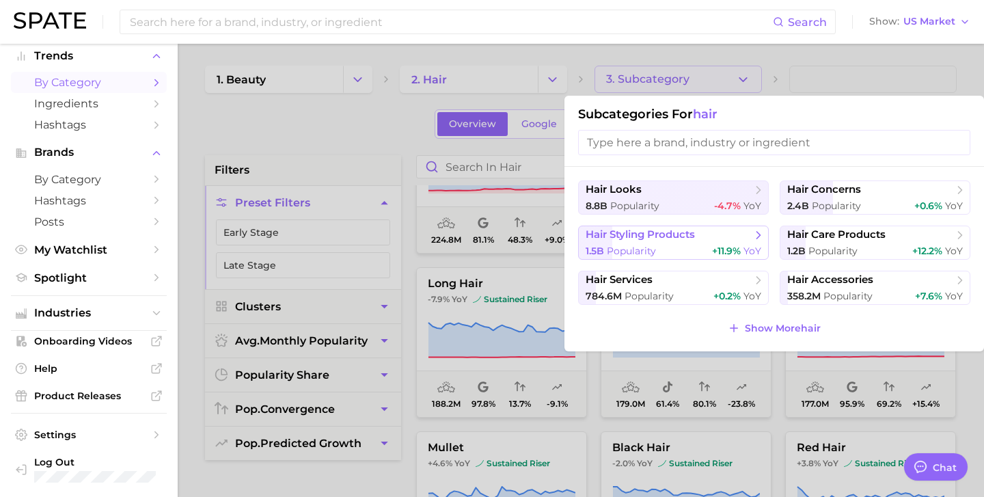
click at [726, 235] on span "hair styling products" at bounding box center [669, 235] width 166 height 14
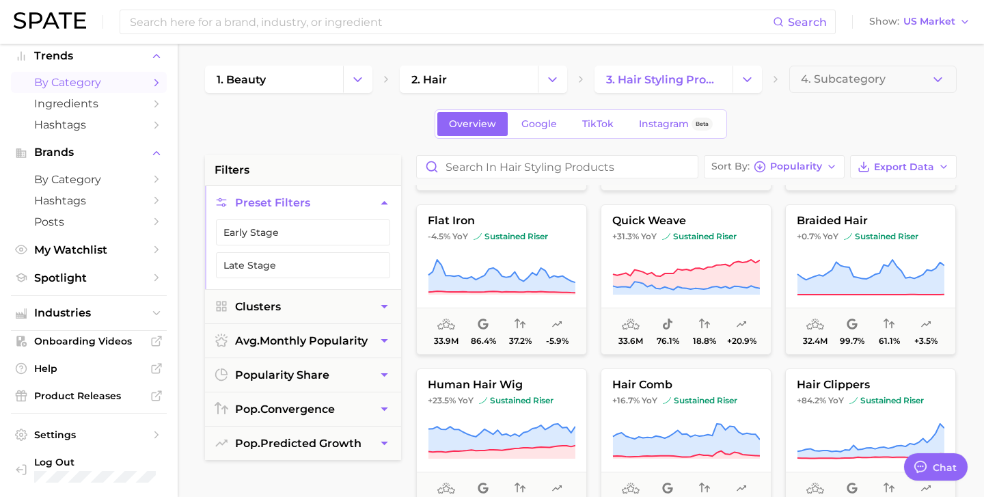
scroll to position [478, 0]
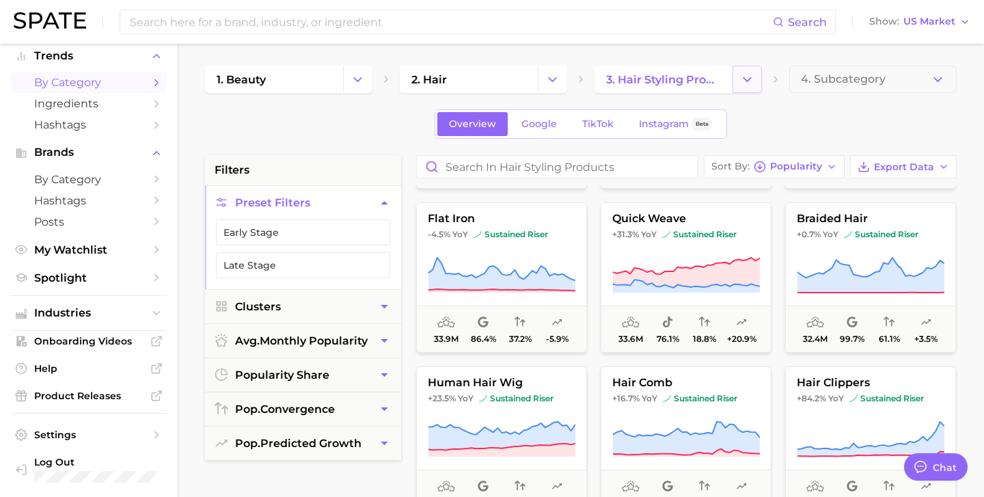
click at [745, 85] on icon "Change Category" at bounding box center [747, 79] width 14 height 14
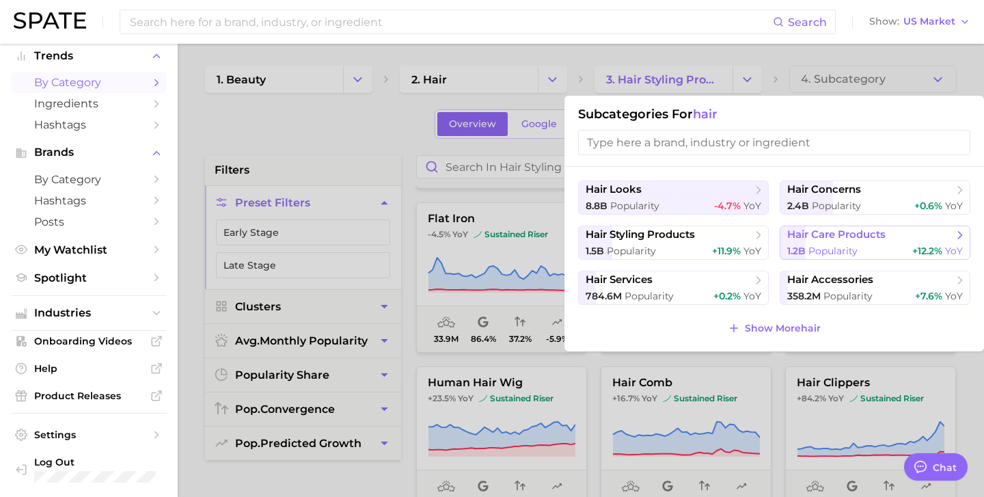
click at [827, 236] on span "hair care products" at bounding box center [836, 234] width 98 height 13
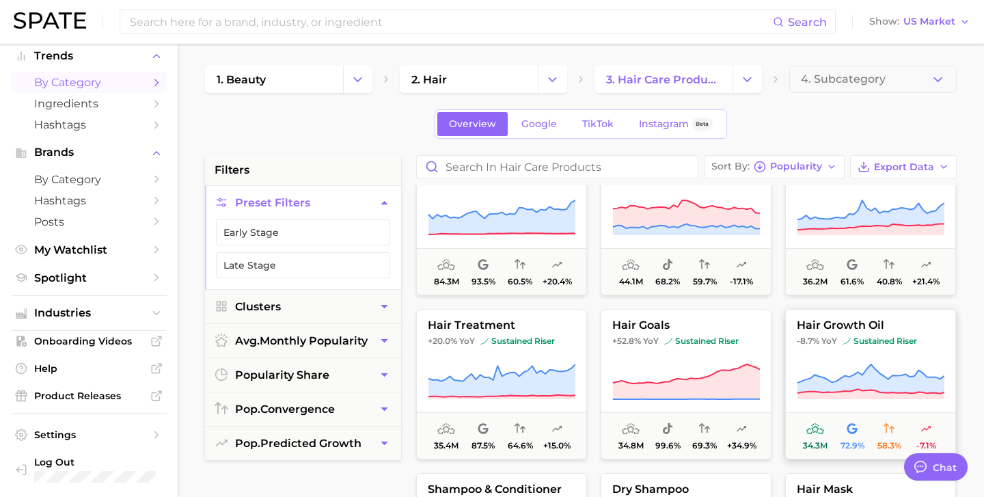
scroll to position [213, 0]
